Goal: Information Seeking & Learning: Learn about a topic

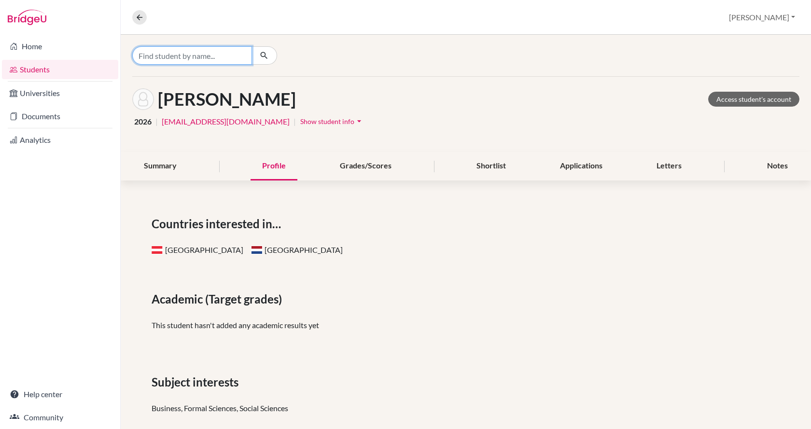
click at [167, 59] on input "Find student by name..." at bounding box center [192, 55] width 120 height 18
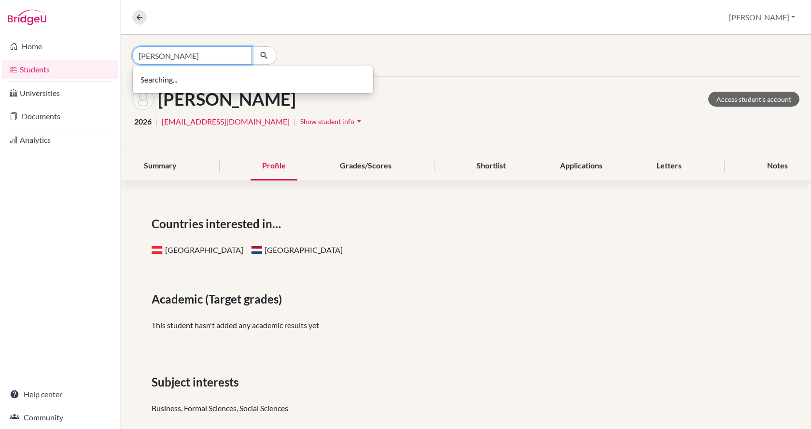
type input "szep anna"
click at [139, 19] on icon at bounding box center [139, 17] width 9 height 9
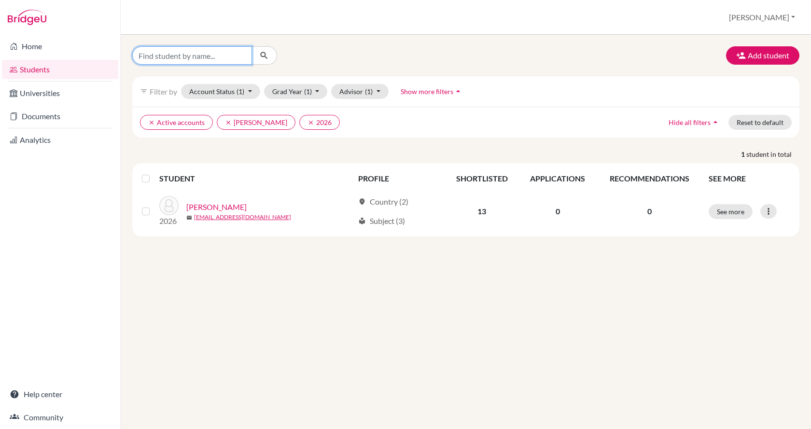
click at [183, 56] on input "Find student by name..." at bounding box center [192, 55] width 120 height 18
type input "szep"
click button "submit" at bounding box center [264, 55] width 26 height 18
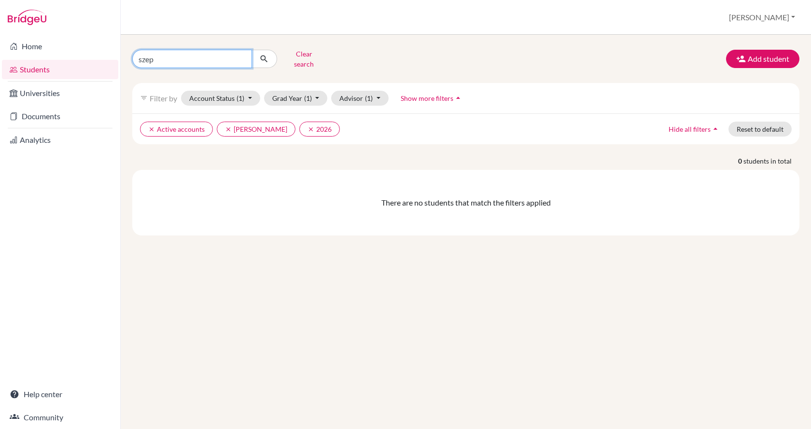
drag, startPoint x: 183, startPoint y: 56, endPoint x: 135, endPoint y: 60, distance: 48.4
click at [135, 60] on input "szep" at bounding box center [192, 59] width 120 height 18
click at [299, 122] on button "clear 2026" at bounding box center [319, 129] width 41 height 15
click at [212, 54] on input "szep" at bounding box center [192, 59] width 120 height 18
click button "submit" at bounding box center [264, 59] width 26 height 18
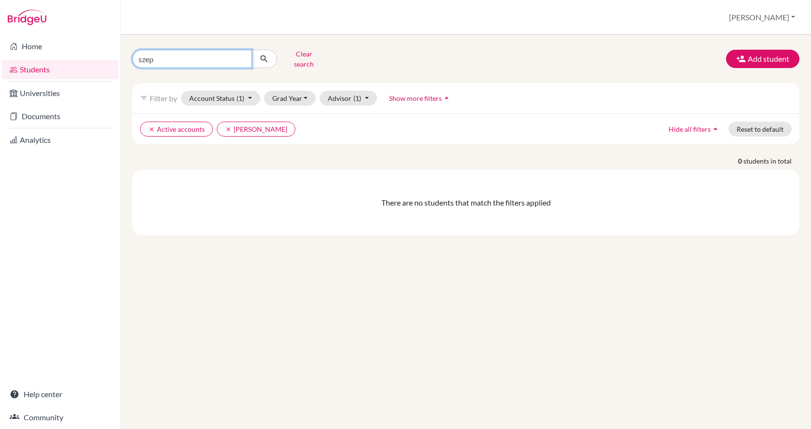
click at [209, 54] on input "szep" at bounding box center [192, 59] width 120 height 18
type input "s"
type input "anna"
click button "submit" at bounding box center [264, 59] width 26 height 18
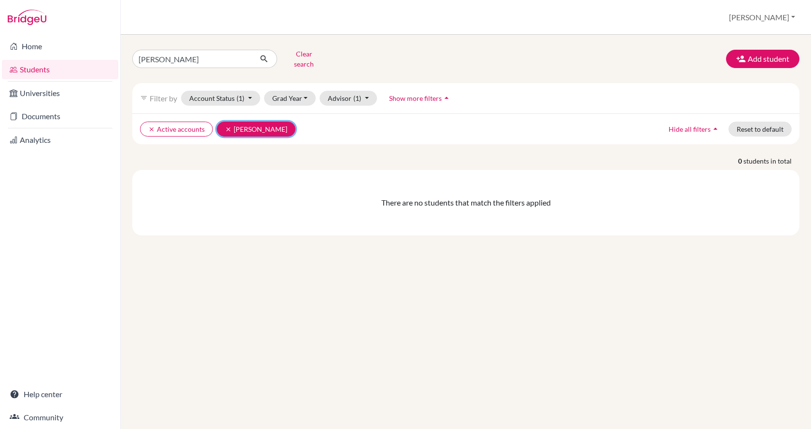
click at [224, 122] on button "clear Nadas, Rita" at bounding box center [256, 129] width 79 height 15
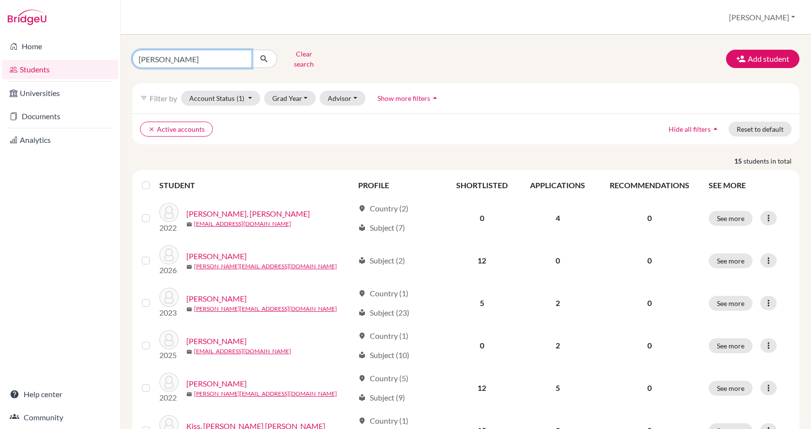
click at [185, 50] on input "anna" at bounding box center [192, 59] width 120 height 18
click at [289, 91] on button "Grad Year" at bounding box center [290, 98] width 52 height 15
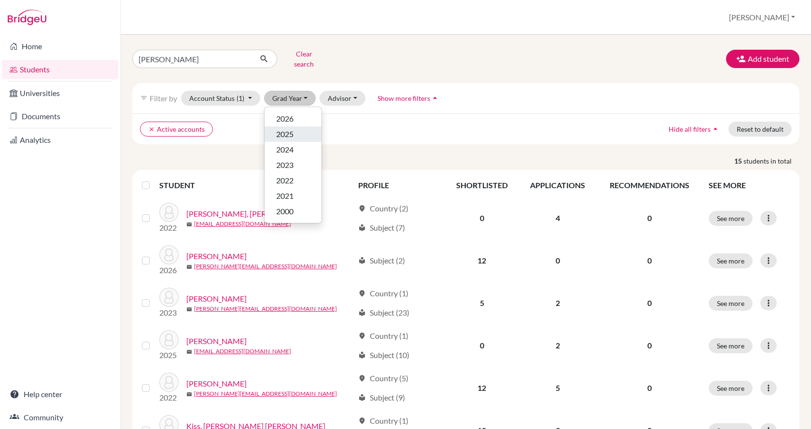
click at [294, 128] on div "2025" at bounding box center [293, 134] width 34 height 12
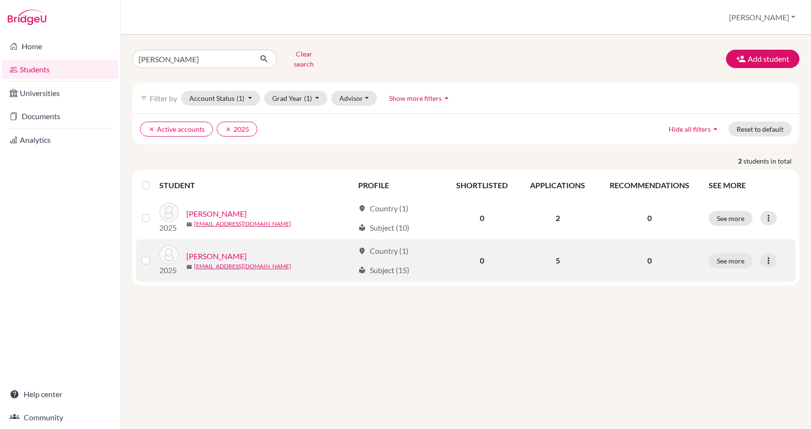
click at [218, 251] on link "Szép, Anna" at bounding box center [216, 256] width 60 height 12
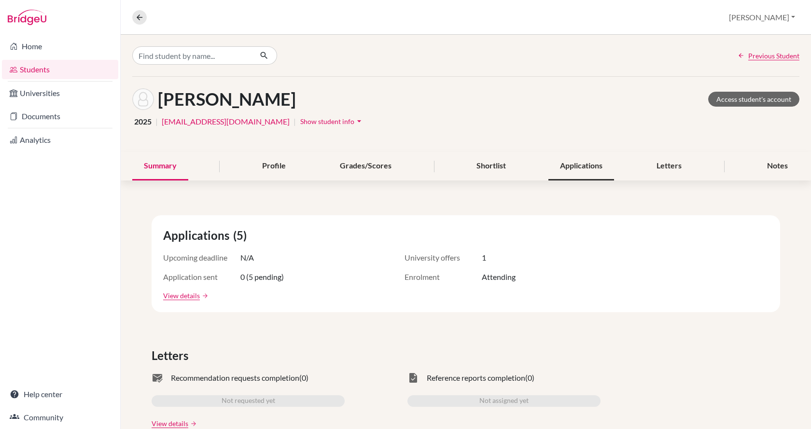
click at [591, 168] on div "Applications" at bounding box center [581, 166] width 66 height 28
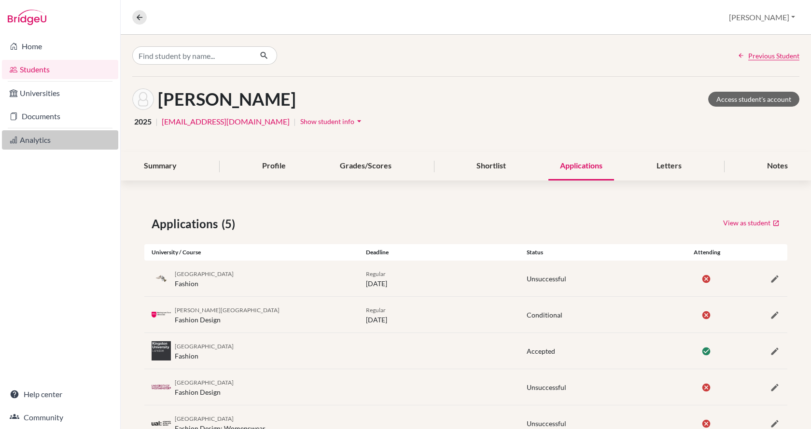
click at [53, 142] on link "Analytics" at bounding box center [60, 139] width 116 height 19
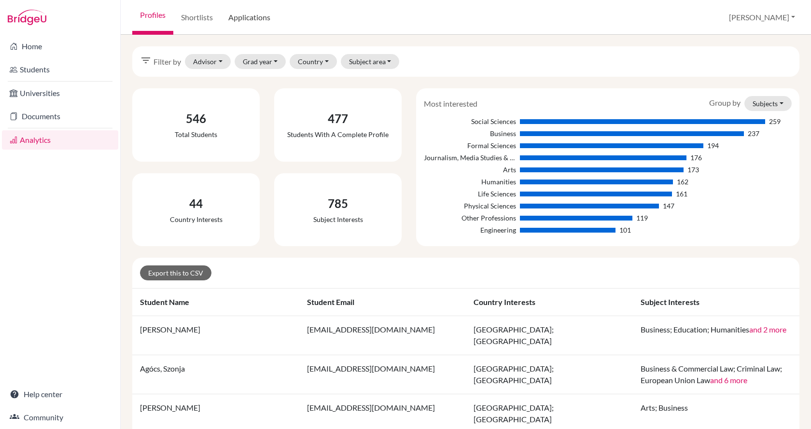
click at [271, 20] on link "Applications" at bounding box center [248, 17] width 57 height 35
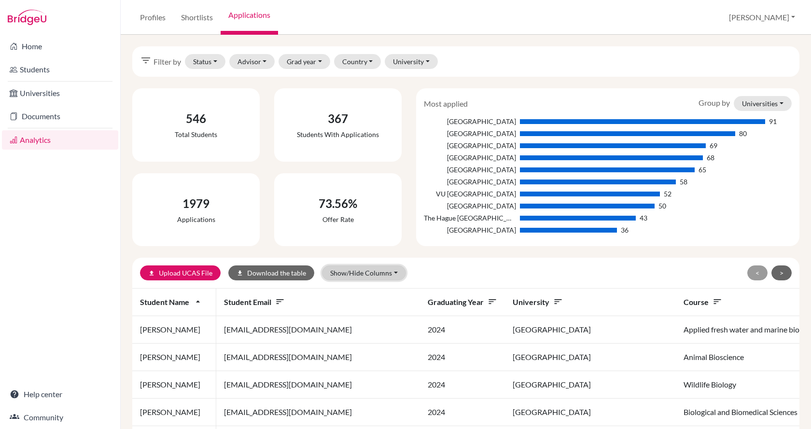
click at [392, 270] on button "Show/Hide Columns" at bounding box center [364, 272] width 84 height 15
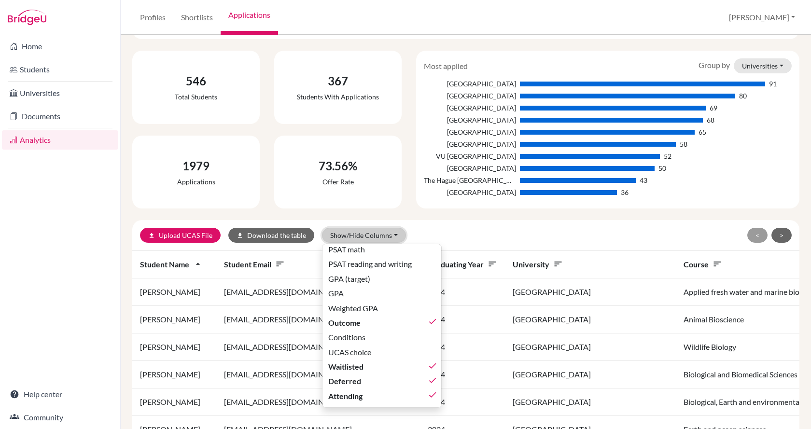
scroll to position [48, 0]
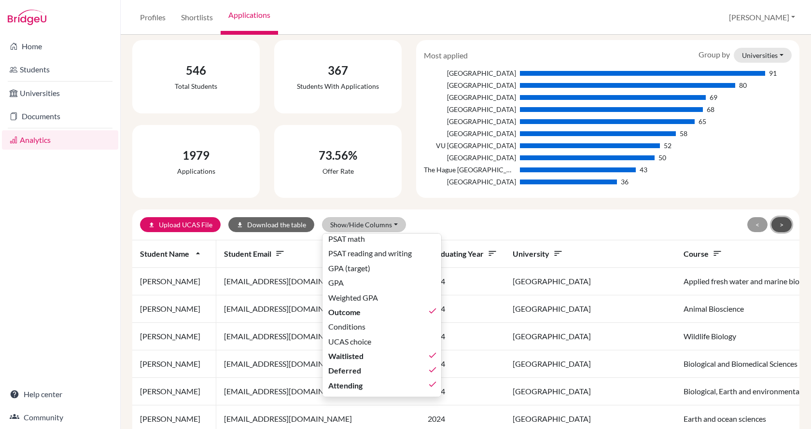
click at [776, 222] on button ">" at bounding box center [781, 224] width 20 height 15
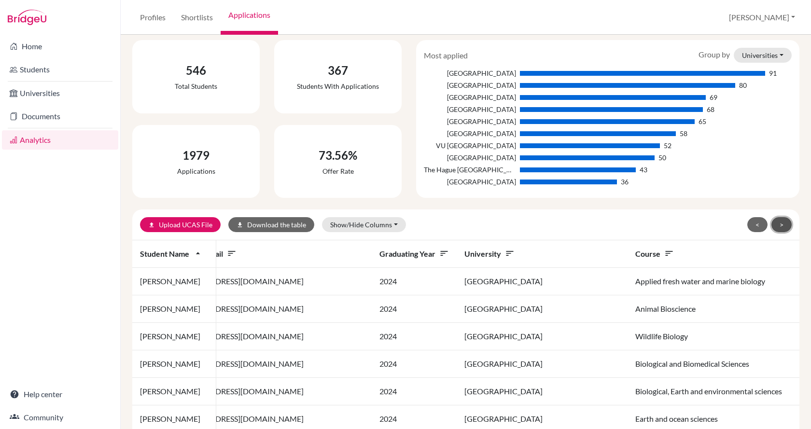
click at [776, 222] on button ">" at bounding box center [781, 224] width 20 height 15
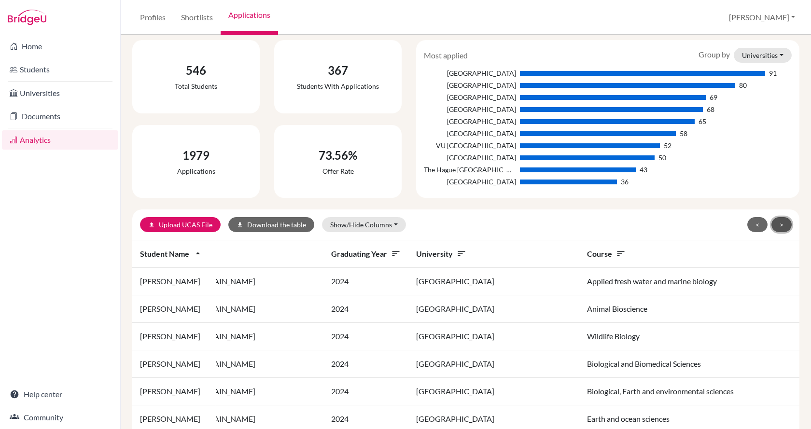
click at [776, 222] on button ">" at bounding box center [781, 224] width 20 height 15
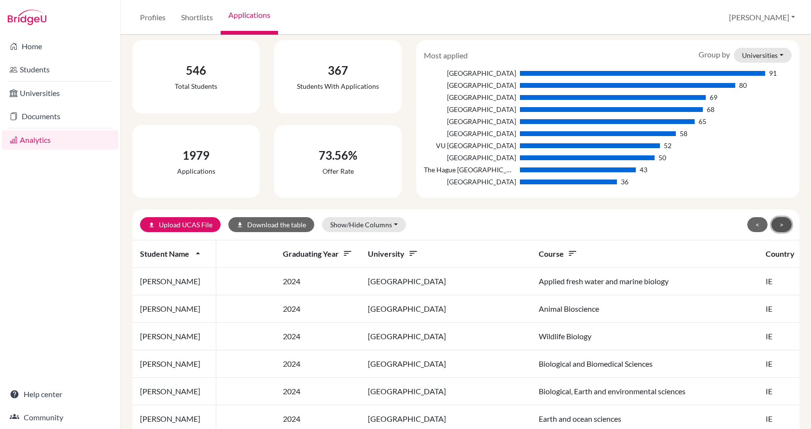
click at [776, 222] on button ">" at bounding box center [781, 224] width 20 height 15
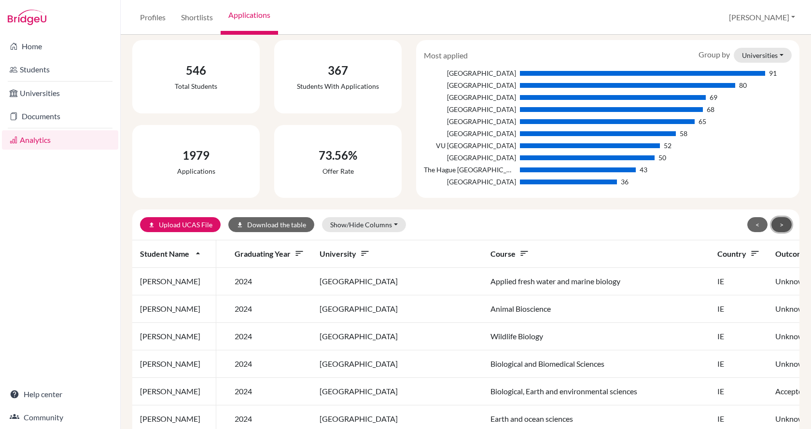
click at [776, 222] on button ">" at bounding box center [781, 224] width 20 height 15
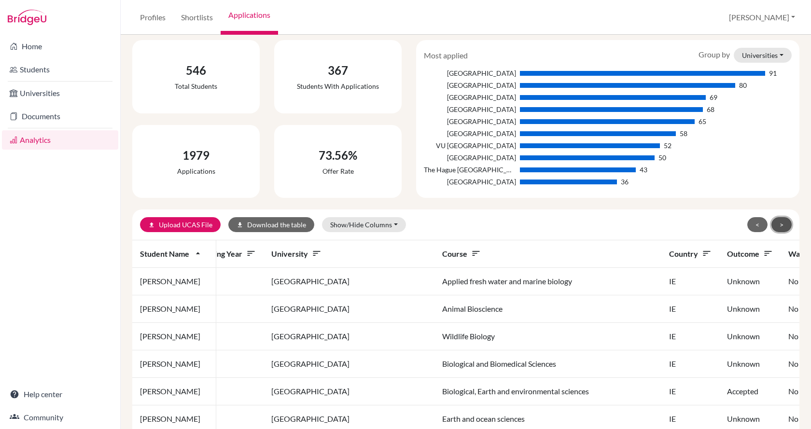
click at [776, 222] on button ">" at bounding box center [781, 224] width 20 height 15
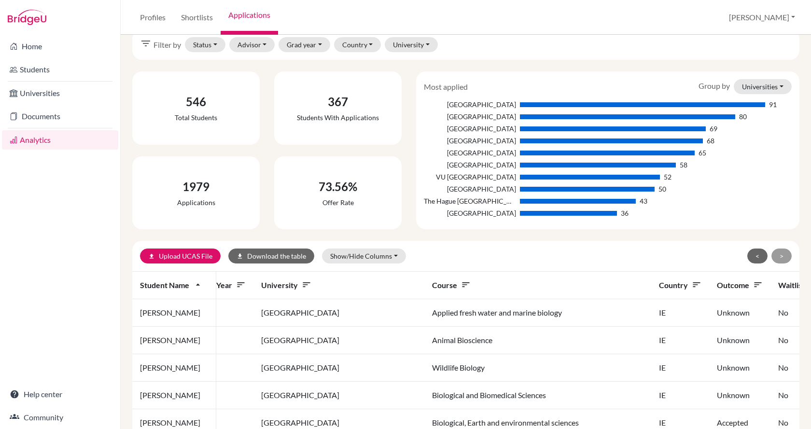
scroll to position [0, 0]
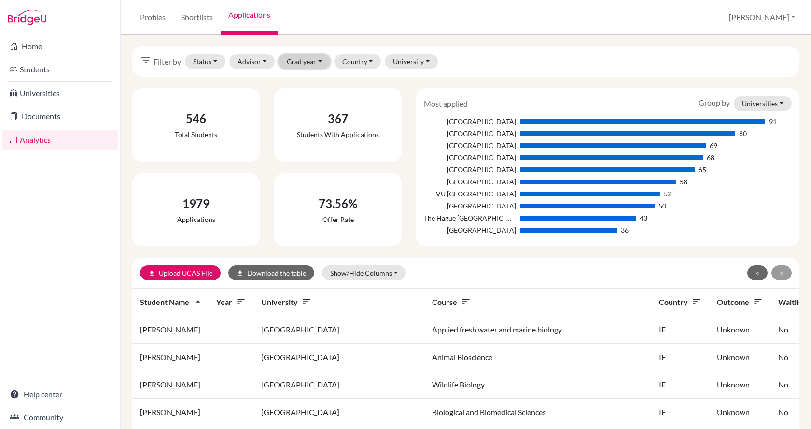
click at [317, 60] on button "Grad year" at bounding box center [304, 61] width 52 height 15
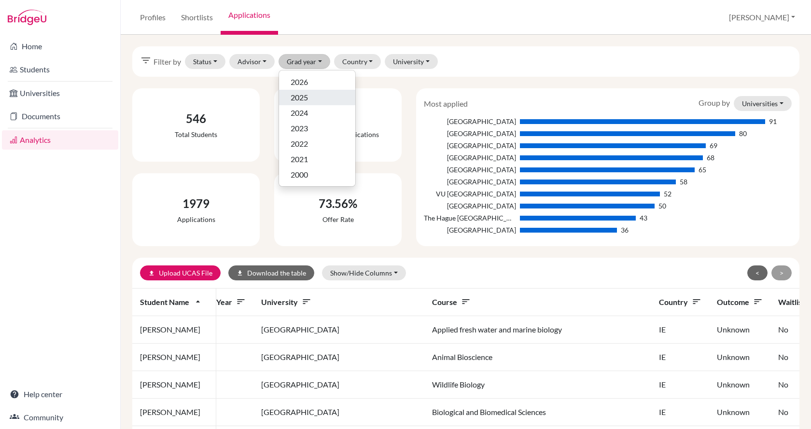
click at [316, 94] on div "2025" at bounding box center [316, 98] width 53 height 12
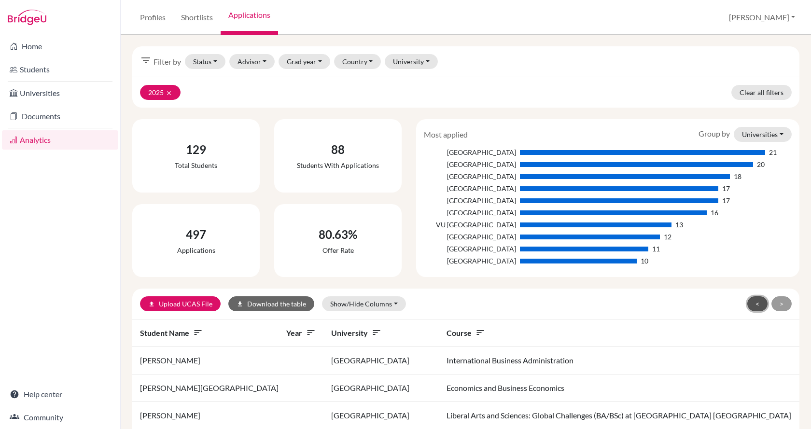
click at [749, 303] on button "<" at bounding box center [757, 303] width 20 height 15
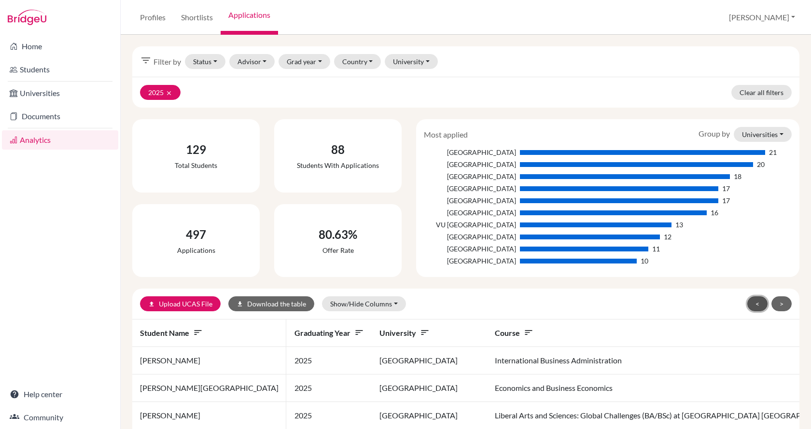
click at [749, 303] on button "<" at bounding box center [757, 303] width 20 height 15
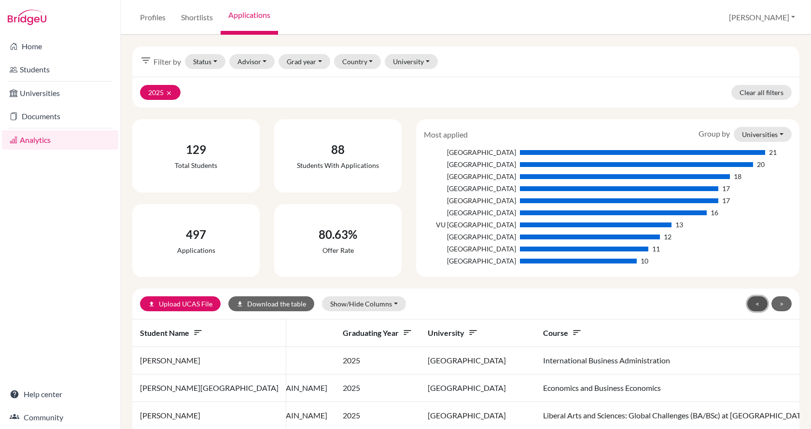
click at [749, 303] on button "<" at bounding box center [757, 303] width 20 height 15
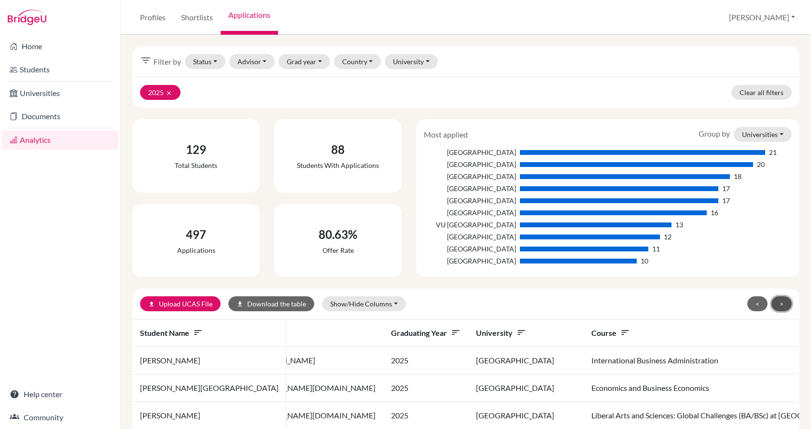
click at [771, 303] on button ">" at bounding box center [781, 303] width 20 height 15
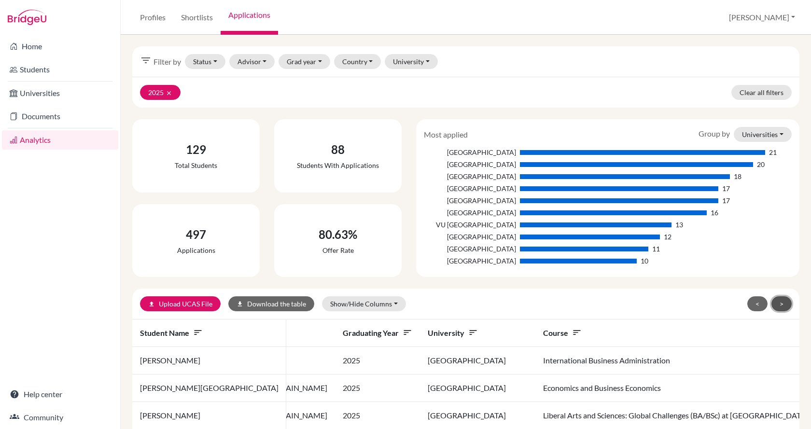
click at [771, 303] on button ">" at bounding box center [781, 303] width 20 height 15
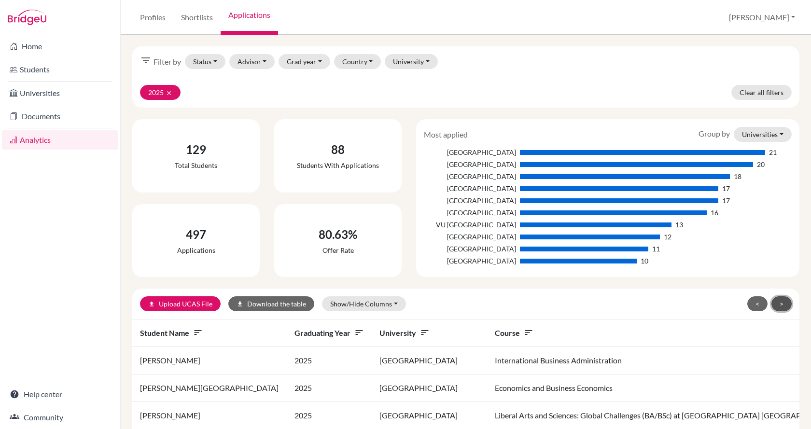
click at [771, 303] on button ">" at bounding box center [781, 303] width 20 height 15
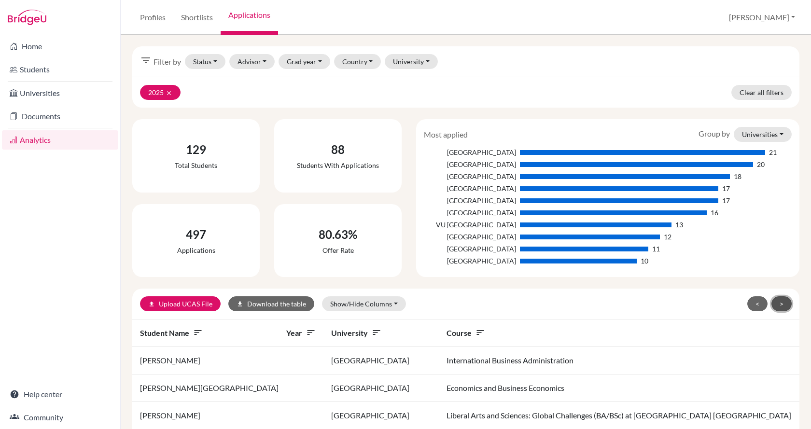
click at [771, 303] on button ">" at bounding box center [781, 303] width 20 height 15
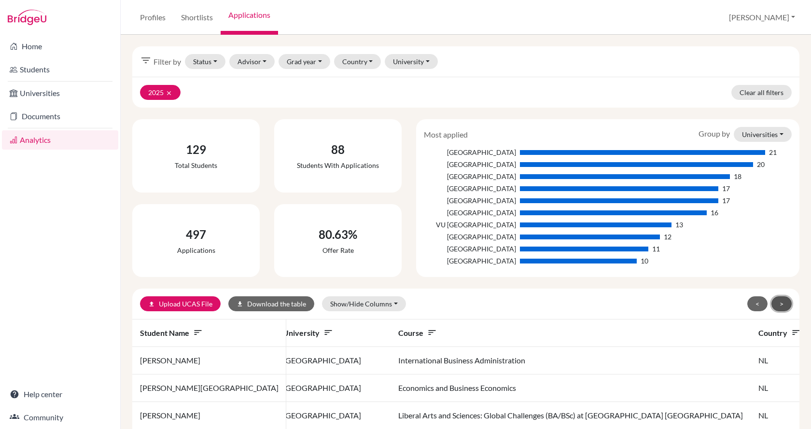
click at [771, 303] on button ">" at bounding box center [781, 303] width 20 height 15
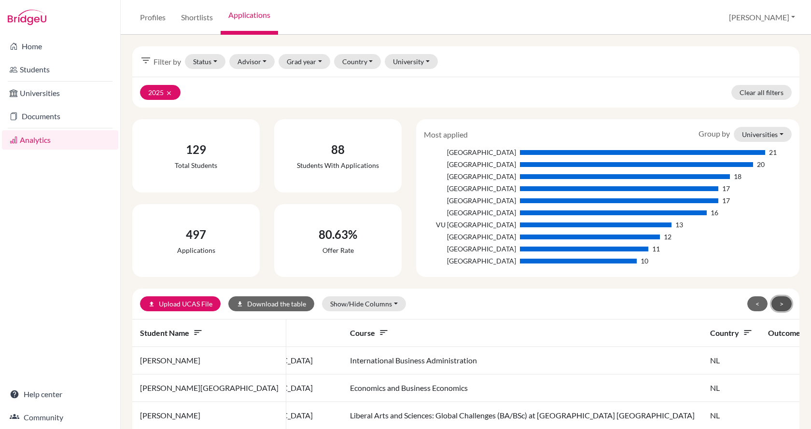
click at [771, 303] on button ">" at bounding box center [781, 303] width 20 height 15
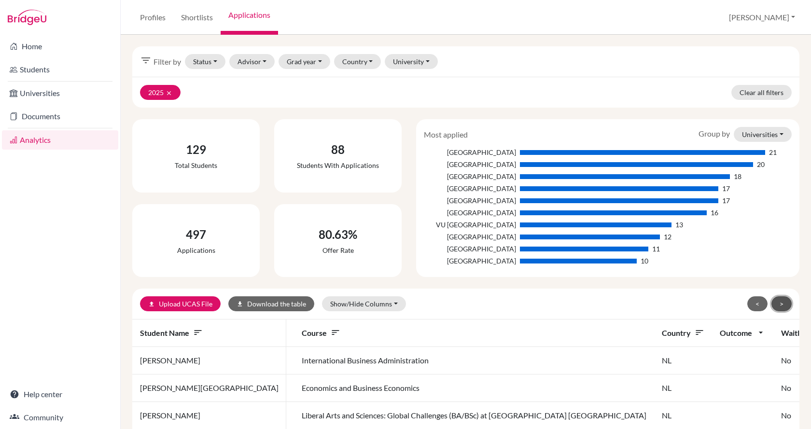
click at [771, 303] on button ">" at bounding box center [781, 303] width 20 height 15
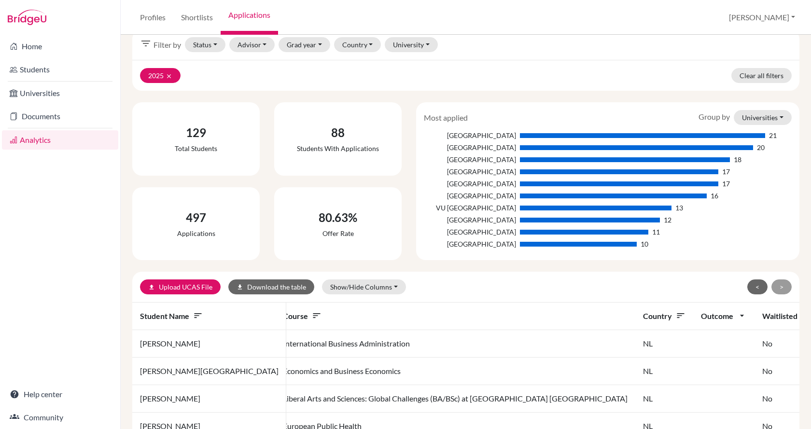
scroll to position [0, 0]
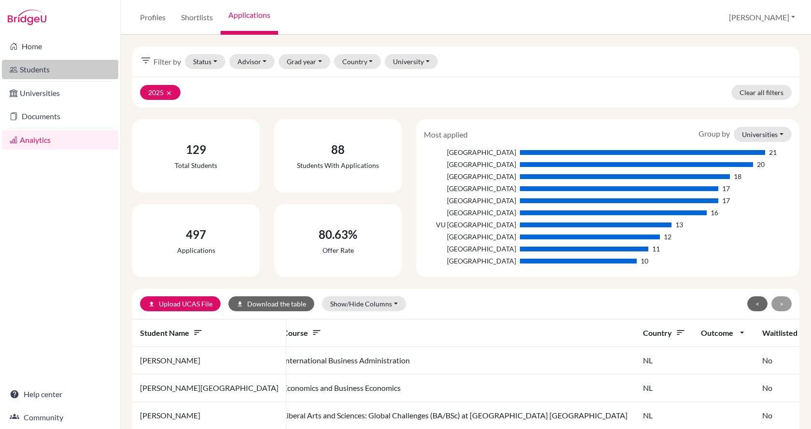
click at [46, 70] on link "Students" at bounding box center [60, 69] width 116 height 19
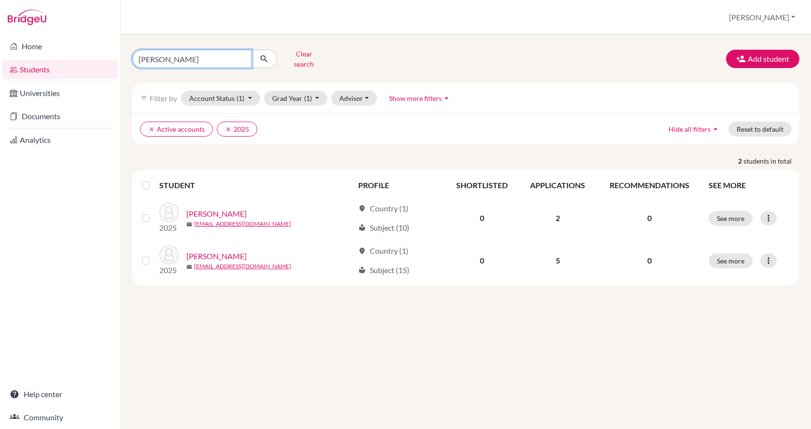
drag, startPoint x: 197, startPoint y: 54, endPoint x: 132, endPoint y: 54, distance: 64.6
click at [132, 54] on input "anna" at bounding box center [192, 59] width 120 height 18
type input "lea"
click button "submit" at bounding box center [264, 59] width 26 height 18
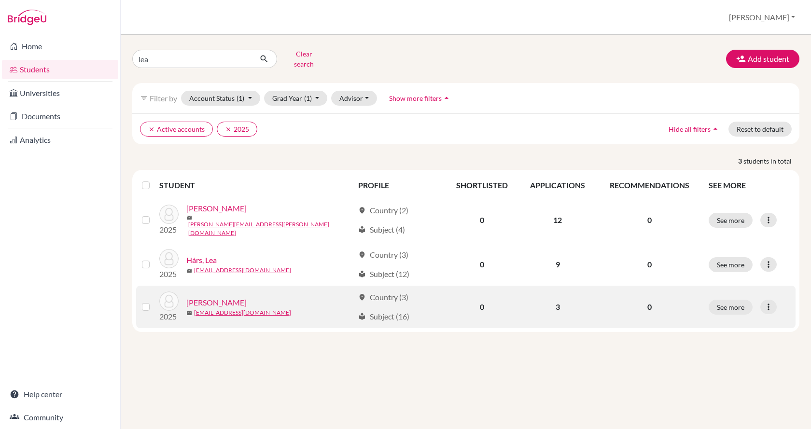
click at [189, 297] on link "Hiczpán, Lea" at bounding box center [216, 303] width 60 height 12
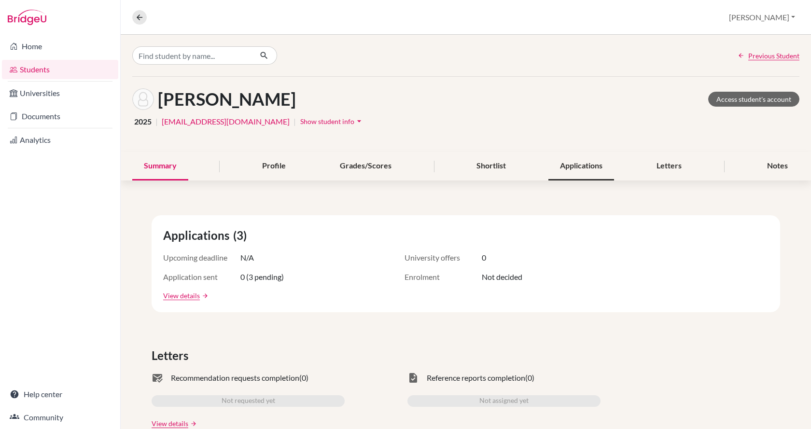
click at [577, 166] on div "Applications" at bounding box center [581, 166] width 66 height 28
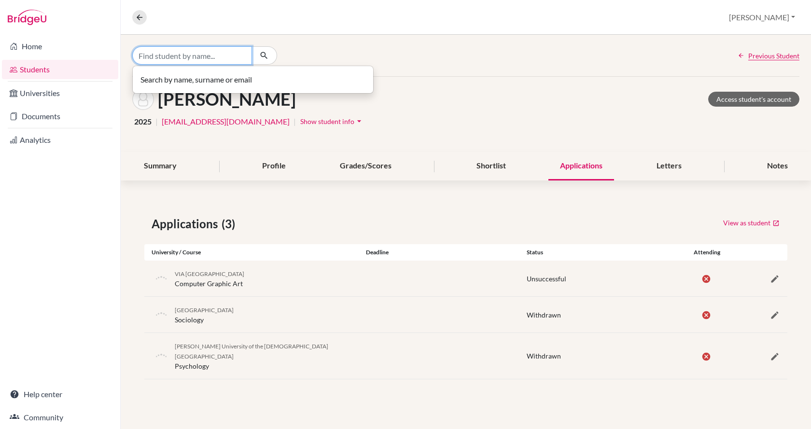
click at [150, 52] on input "Find student by name..." at bounding box center [192, 55] width 120 height 18
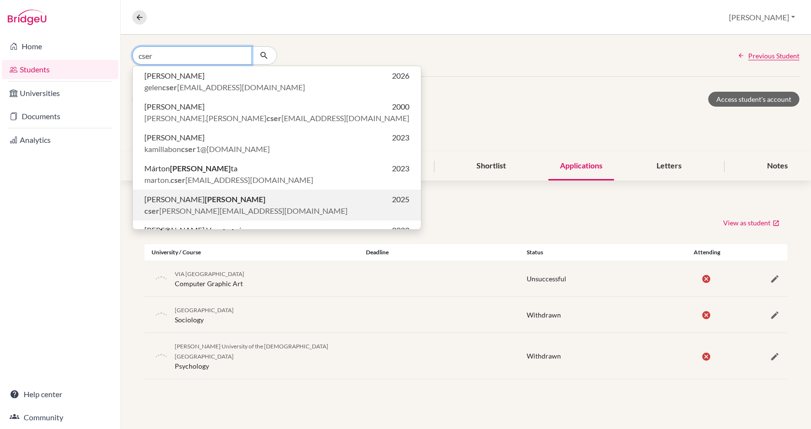
type input "cser"
click at [205, 198] on b "Cser" at bounding box center [235, 198] width 61 height 9
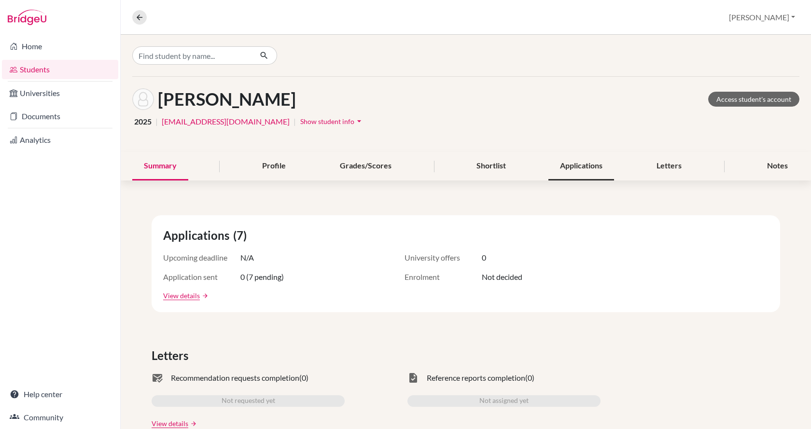
click at [571, 159] on div "Applications" at bounding box center [581, 166] width 66 height 28
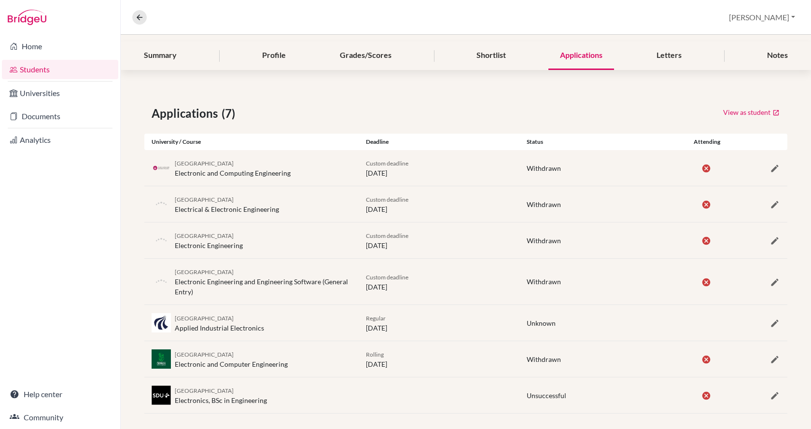
scroll to position [118, 0]
